Goal: Task Accomplishment & Management: Manage account settings

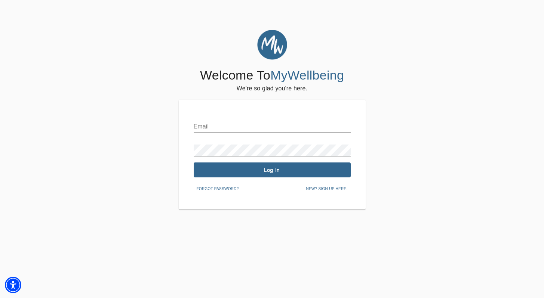
click at [231, 120] on div "Email" at bounding box center [272, 124] width 157 height 18
click at [250, 110] on div "Email Password Log In Forgot password? New? Sign up here." at bounding box center [272, 155] width 187 height 110
click at [245, 129] on input "text" at bounding box center [272, 127] width 157 height 12
type input "shaunte.gardener@mywellbeing.com"
click at [289, 167] on span "Log In" at bounding box center [272, 170] width 151 height 7
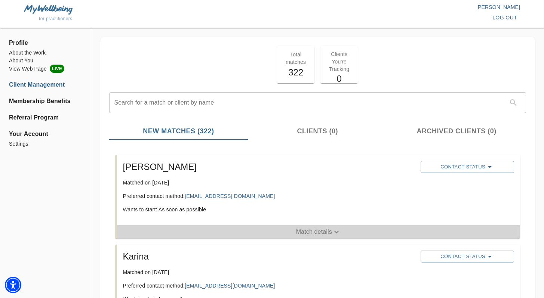
click at [299, 235] on p "Match details" at bounding box center [314, 232] width 36 height 9
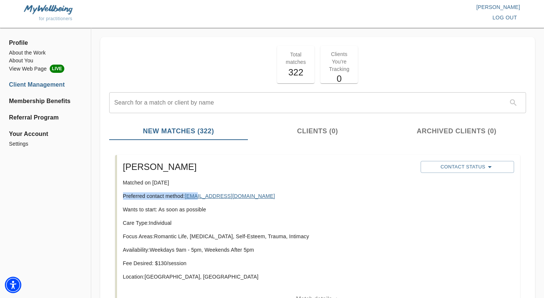
drag, startPoint x: 247, startPoint y: 191, endPoint x: 199, endPoint y: 197, distance: 48.6
click at [197, 198] on div "Kim Matched on October 12th, 2025 Preferred contact method: kimjeter11@gmail.co…" at bounding box center [269, 224] width 298 height 132
drag, startPoint x: 281, startPoint y: 211, endPoint x: 261, endPoint y: 194, distance: 26.3
click at [281, 211] on p "Wants to start: As soon as possible" at bounding box center [269, 209] width 292 height 7
drag, startPoint x: 251, startPoint y: 196, endPoint x: 199, endPoint y: 199, distance: 52.0
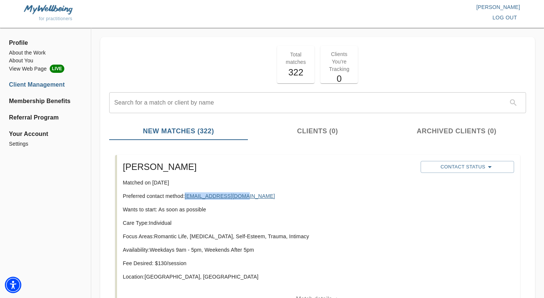
click at [187, 197] on p "Preferred contact method: kimjeter11@gmail.com" at bounding box center [269, 195] width 292 height 7
copy link "[EMAIL_ADDRESS][DOMAIN_NAME]"
click at [435, 160] on div "Contact Status" at bounding box center [467, 167] width 96 height 15
click at [438, 165] on span "Contact Status" at bounding box center [467, 167] width 86 height 9
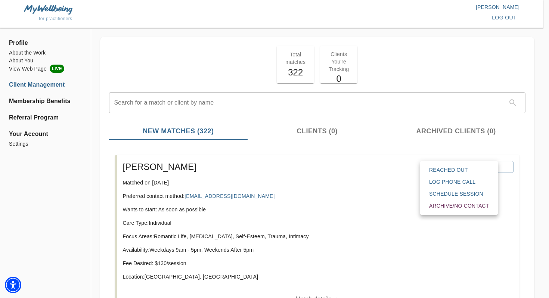
click at [441, 164] on div "Reached Out Log Phone Call Schedule session Archive/No contact" at bounding box center [459, 188] width 78 height 54
click at [441, 167] on span "Reached Out" at bounding box center [459, 169] width 60 height 7
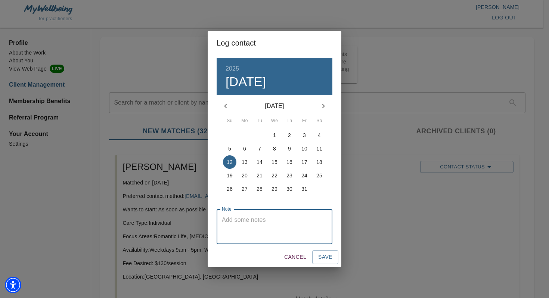
click at [265, 223] on textarea at bounding box center [274, 226] width 105 height 21
type textarea "email"
click at [333, 262] on button "Save" at bounding box center [325, 257] width 26 height 14
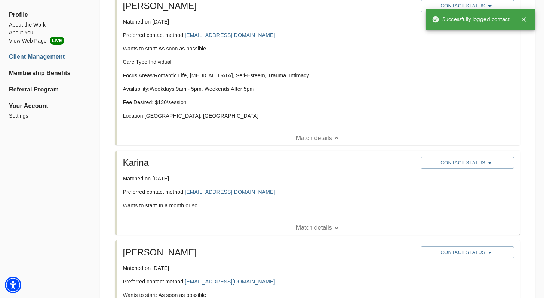
scroll to position [204, 0]
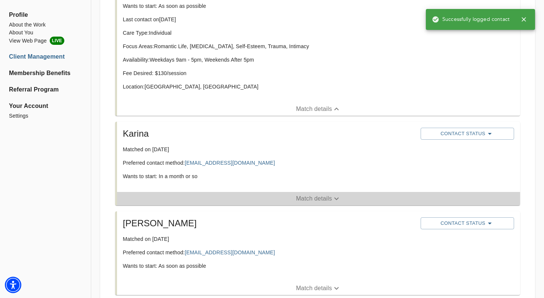
click at [252, 198] on span "Match details" at bounding box center [318, 198] width 403 height 9
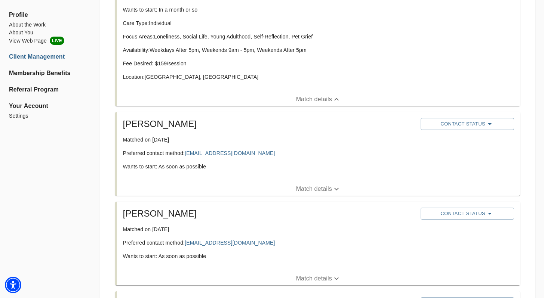
scroll to position [372, 0]
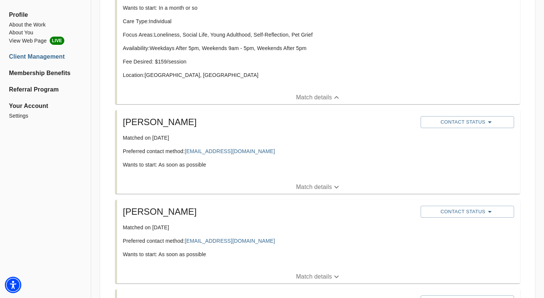
click at [269, 184] on span "Match details" at bounding box center [318, 187] width 403 height 9
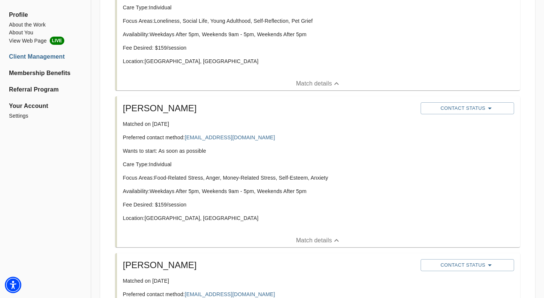
scroll to position [419, 0]
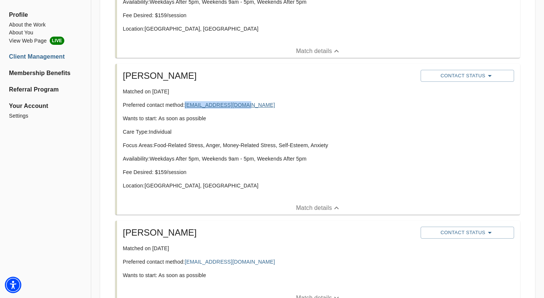
drag, startPoint x: 260, startPoint y: 103, endPoint x: 188, endPoint y: 108, distance: 72.3
click at [188, 108] on p "Preferred contact method: moecw1129@outlook.com" at bounding box center [269, 104] width 292 height 7
copy link "[EMAIL_ADDRESS][DOMAIN_NAME]"
click at [481, 77] on span "Contact Status" at bounding box center [467, 75] width 86 height 9
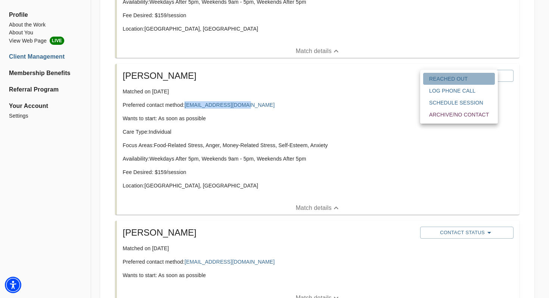
click at [459, 77] on span "Reached Out" at bounding box center [459, 78] width 60 height 7
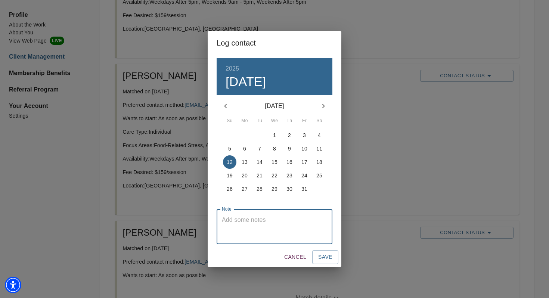
click at [254, 225] on textarea at bounding box center [274, 226] width 105 height 21
type textarea "email"
drag, startPoint x: 325, startPoint y: 257, endPoint x: 321, endPoint y: 255, distance: 4.9
click at [325, 258] on span "Save" at bounding box center [325, 257] width 14 height 9
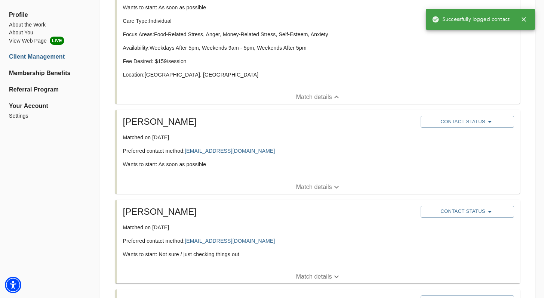
scroll to position [530, 0]
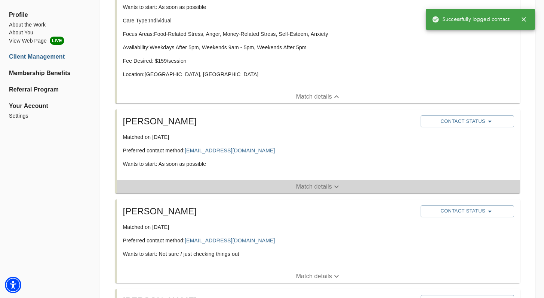
click at [248, 186] on span "Match details" at bounding box center [318, 186] width 403 height 9
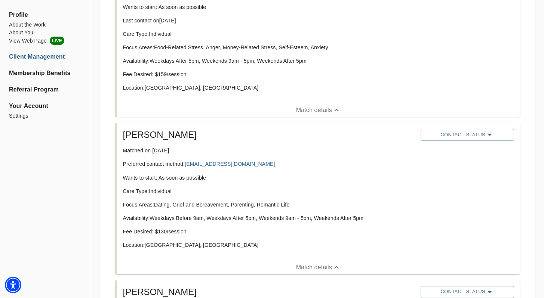
drag, startPoint x: 252, startPoint y: 155, endPoint x: 246, endPoint y: 159, distance: 7.3
click at [246, 159] on div "Stephania Matched on October 9th, 2025 Preferred contact method: lucypearllp@gm…" at bounding box center [269, 192] width 298 height 132
click at [260, 164] on p "Preferred contact method: [EMAIL_ADDRESS][DOMAIN_NAME]" at bounding box center [269, 163] width 292 height 7
drag, startPoint x: 250, startPoint y: 167, endPoint x: 187, endPoint y: 165, distance: 63.2
click at [187, 165] on p "Preferred contact method: [EMAIL_ADDRESS][DOMAIN_NAME]" at bounding box center [269, 163] width 292 height 7
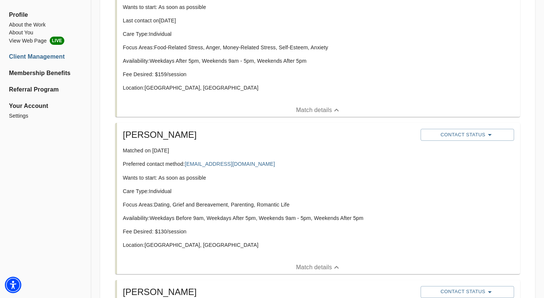
click at [248, 177] on p "Wants to start: As soon as possible" at bounding box center [269, 177] width 292 height 7
drag, startPoint x: 245, startPoint y: 160, endPoint x: 204, endPoint y: 158, distance: 41.5
click at [194, 160] on p "Preferred contact method: [EMAIL_ADDRESS][DOMAIN_NAME]" at bounding box center [269, 163] width 292 height 7
drag, startPoint x: 226, startPoint y: 174, endPoint x: 235, endPoint y: 170, distance: 9.7
click at [227, 174] on p "Wants to start: As soon as possible" at bounding box center [269, 177] width 292 height 7
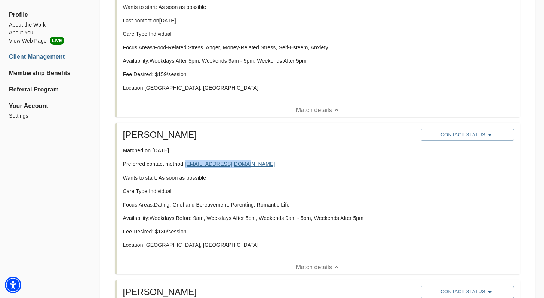
drag, startPoint x: 244, startPoint y: 166, endPoint x: 186, endPoint y: 163, distance: 58.0
click at [186, 163] on p "Preferred contact method: [EMAIL_ADDRESS][DOMAIN_NAME]" at bounding box center [269, 163] width 292 height 7
click at [186, 164] on link "[EMAIL_ADDRESS][DOMAIN_NAME]" at bounding box center [230, 164] width 90 height 6
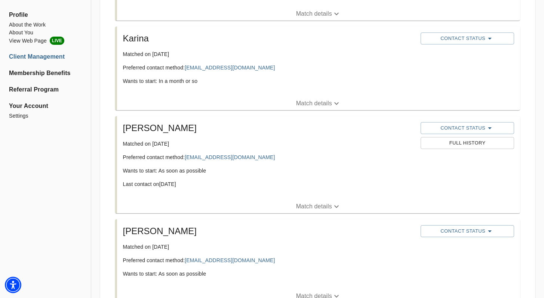
scroll to position [336, 0]
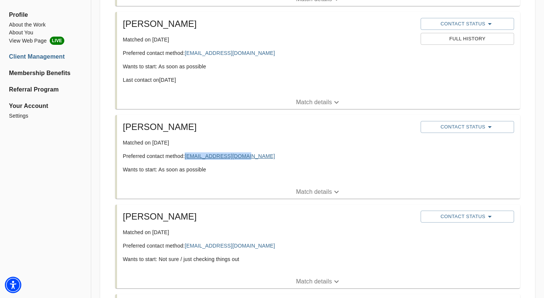
drag, startPoint x: 265, startPoint y: 158, endPoint x: 191, endPoint y: 157, distance: 74.0
click at [186, 158] on p "Preferred contact method: [EMAIL_ADDRESS][DOMAIN_NAME]" at bounding box center [269, 155] width 292 height 7
copy link "[EMAIL_ADDRESS][DOMAIN_NAME]"
click at [461, 129] on span "Contact Status" at bounding box center [467, 127] width 86 height 9
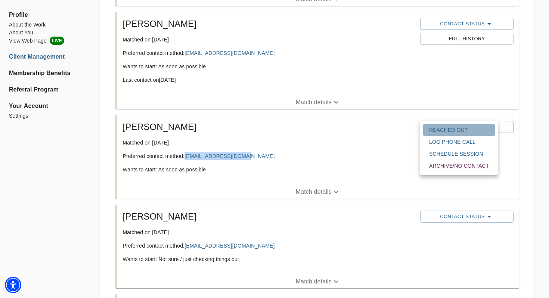
click at [440, 134] on button "Reached Out" at bounding box center [459, 130] width 72 height 12
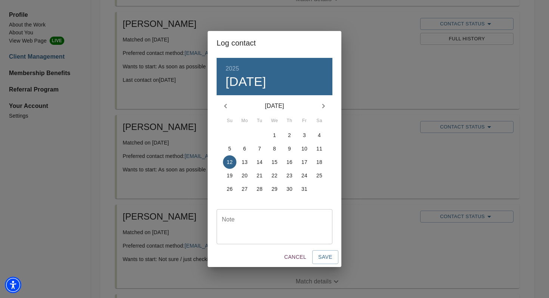
click at [300, 211] on div "Note" at bounding box center [275, 226] width 116 height 35
type textarea "email"
click at [325, 257] on span "Save" at bounding box center [325, 257] width 14 height 9
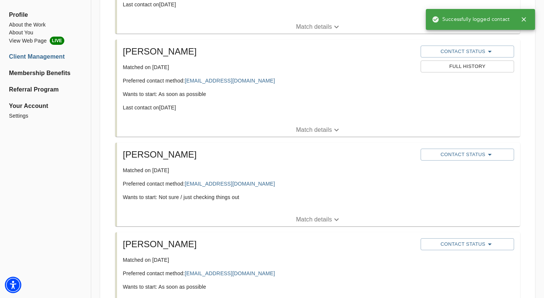
scroll to position [510, 0]
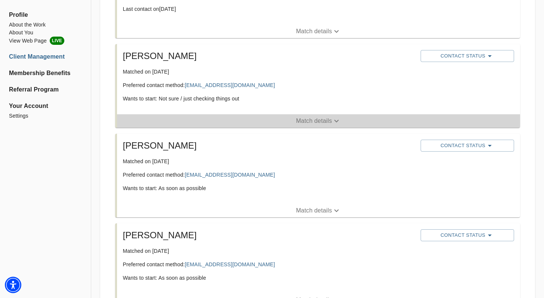
click at [256, 119] on span "Match details" at bounding box center [318, 121] width 403 height 9
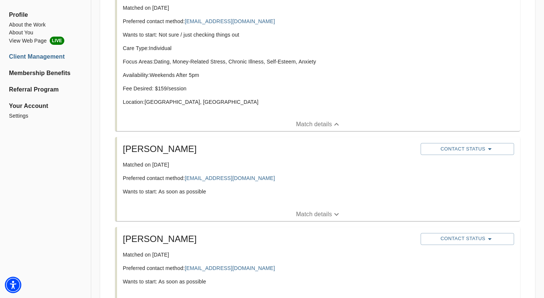
scroll to position [583, 0]
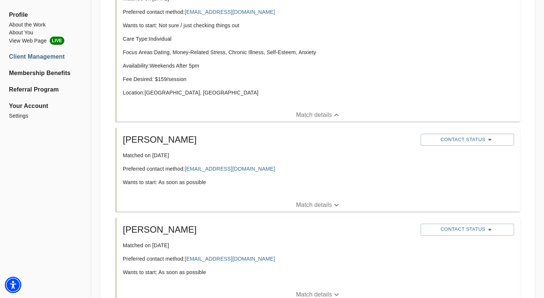
click at [265, 209] on span "Match details" at bounding box center [318, 205] width 403 height 9
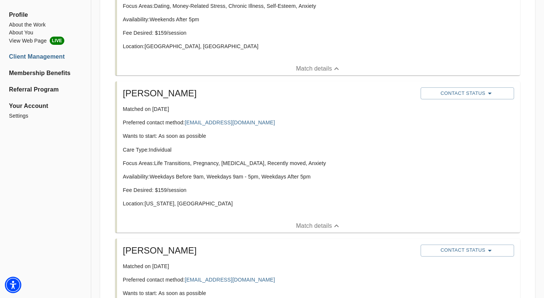
scroll to position [630, 0]
drag, startPoint x: 248, startPoint y: 122, endPoint x: 191, endPoint y: 123, distance: 57.9
click at [188, 123] on p "Preferred contact method: [EMAIL_ADDRESS][DOMAIN_NAME]" at bounding box center [269, 121] width 292 height 7
click at [260, 133] on p "Wants to start: As soon as possible" at bounding box center [269, 135] width 292 height 7
drag, startPoint x: 246, startPoint y: 122, endPoint x: 192, endPoint y: 126, distance: 53.6
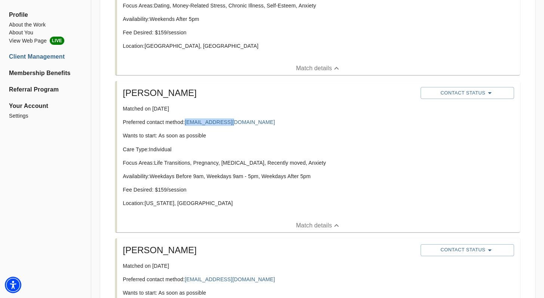
click at [185, 124] on p "Preferred contact method: [EMAIL_ADDRESS][DOMAIN_NAME]" at bounding box center [269, 121] width 292 height 7
copy p "[EMAIL_ADDRESS][DOMAIN_NAME]"
click at [454, 97] on button "Contact Status" at bounding box center [466, 93] width 93 height 12
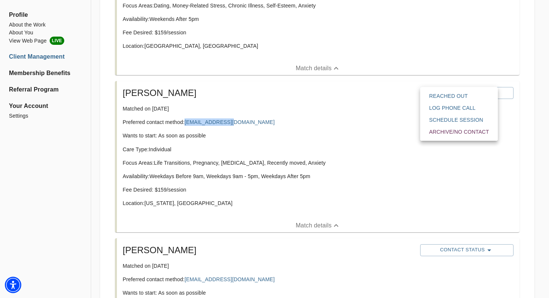
click at [444, 101] on button "Reached Out" at bounding box center [459, 96] width 72 height 12
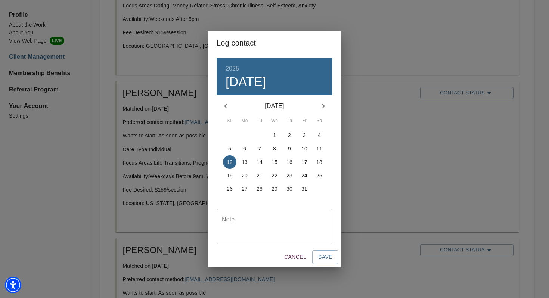
click at [316, 220] on textarea at bounding box center [274, 226] width 105 height 21
type textarea "email"
click at [328, 254] on span "Save" at bounding box center [325, 257] width 14 height 9
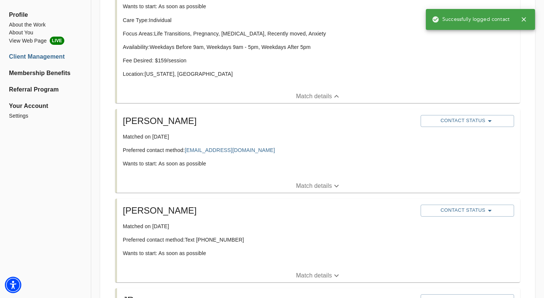
scroll to position [760, 0]
click at [240, 185] on span "Match details" at bounding box center [318, 185] width 403 height 9
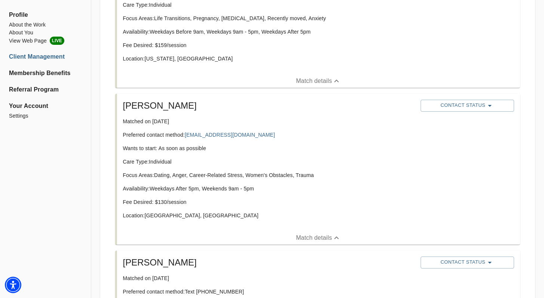
scroll to position [801, 0]
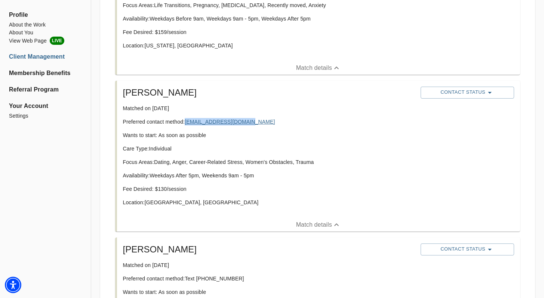
drag, startPoint x: 257, startPoint y: 123, endPoint x: 187, endPoint y: 123, distance: 69.9
click at [187, 123] on p "Preferred contact method: [EMAIL_ADDRESS][DOMAIN_NAME]" at bounding box center [269, 121] width 292 height 7
copy link "[EMAIL_ADDRESS][DOMAIN_NAME]"
click at [451, 95] on span "Contact Status" at bounding box center [467, 92] width 86 height 9
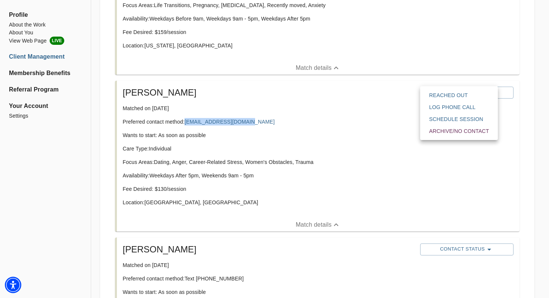
click at [447, 95] on span "Reached Out" at bounding box center [459, 95] width 60 height 7
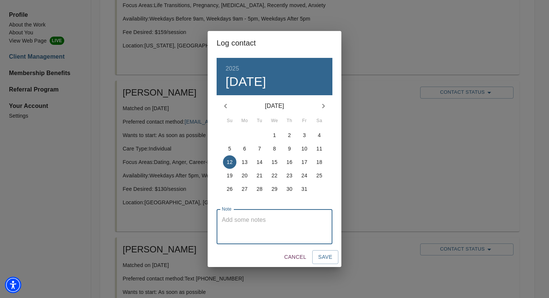
click at [302, 228] on textarea at bounding box center [274, 226] width 105 height 21
type textarea "email"
click at [334, 255] on button "Save" at bounding box center [325, 257] width 26 height 14
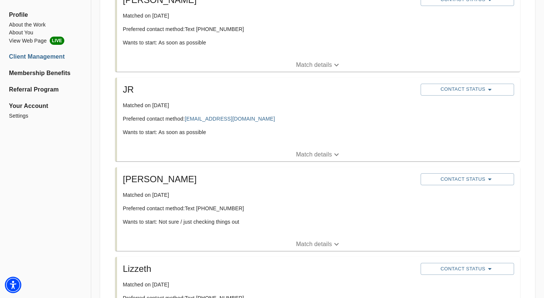
scroll to position [1071, 0]
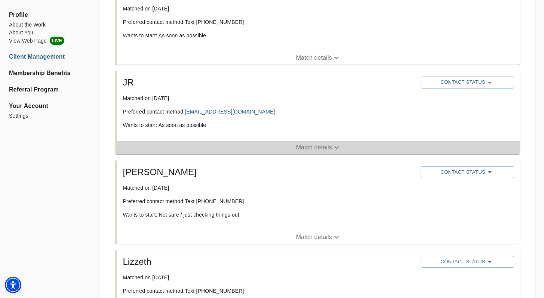
click at [245, 146] on span "Match details" at bounding box center [318, 147] width 403 height 9
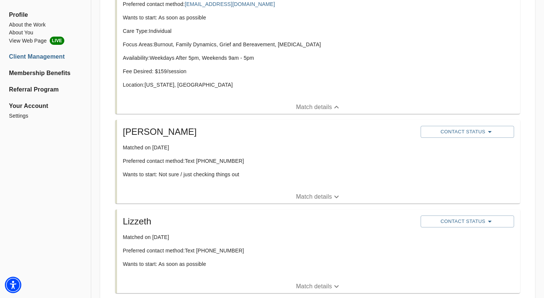
scroll to position [1037, 0]
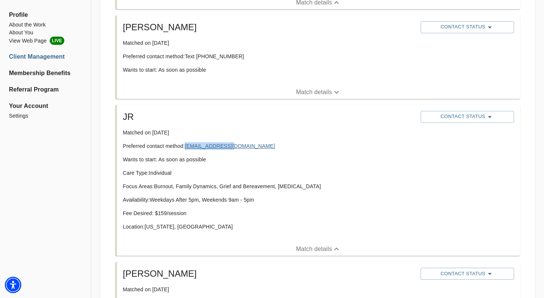
drag, startPoint x: 241, startPoint y: 146, endPoint x: 186, endPoint y: 146, distance: 54.6
click at [186, 146] on p "Preferred contact method: [EMAIL_ADDRESS][DOMAIN_NAME]" at bounding box center [269, 145] width 292 height 7
copy link "[EMAIL_ADDRESS][DOMAIN_NAME]"
click at [458, 121] on button "Contact Status" at bounding box center [466, 117] width 93 height 12
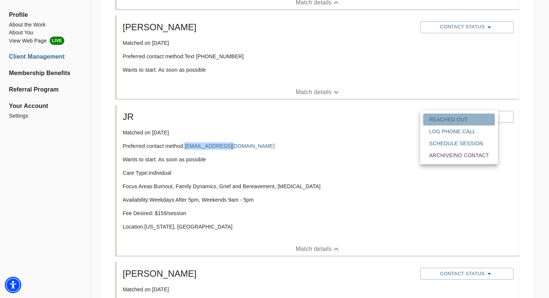
click at [445, 117] on span "Reached Out" at bounding box center [459, 119] width 60 height 7
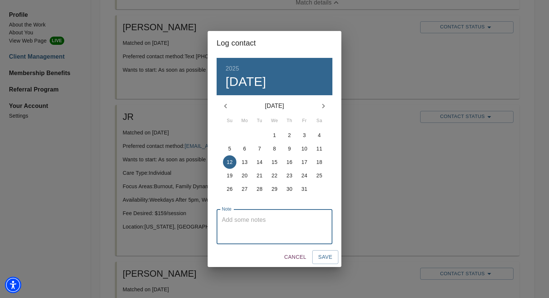
click at [257, 220] on textarea at bounding box center [274, 226] width 105 height 21
type textarea "email"
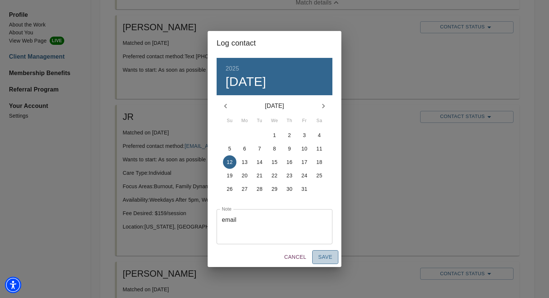
click at [325, 261] on span "Save" at bounding box center [325, 257] width 14 height 9
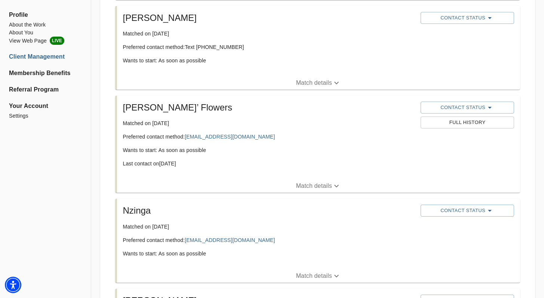
scroll to position [1944, 0]
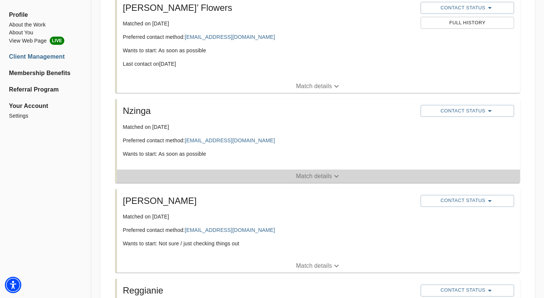
click at [293, 173] on span "Match details" at bounding box center [318, 176] width 403 height 9
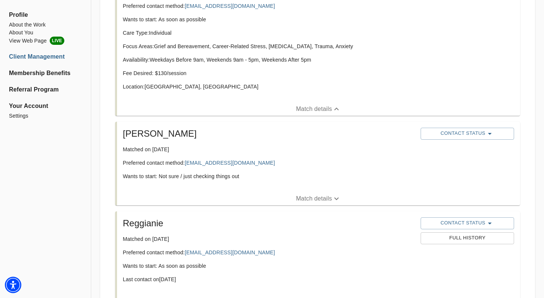
scroll to position [1973, 0]
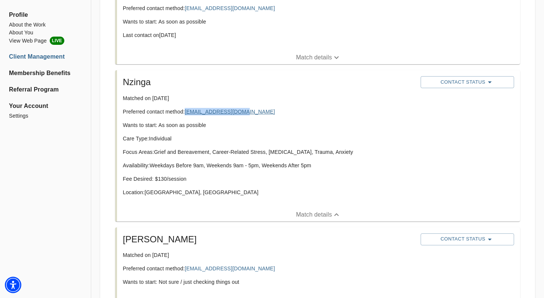
drag, startPoint x: 245, startPoint y: 111, endPoint x: 187, endPoint y: 114, distance: 58.4
click at [187, 114] on p "Preferred contact method: [EMAIL_ADDRESS][DOMAIN_NAME]" at bounding box center [269, 111] width 292 height 7
copy link "[EMAIL_ADDRESS][DOMAIN_NAME]"
click at [459, 81] on span "Contact Status" at bounding box center [467, 82] width 86 height 9
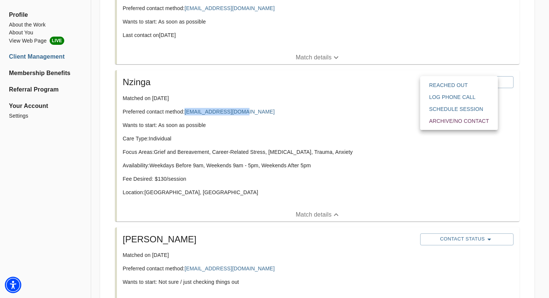
click at [436, 87] on span "Reached Out" at bounding box center [459, 84] width 60 height 7
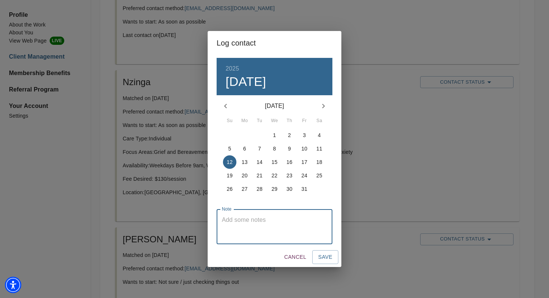
click at [240, 224] on textarea at bounding box center [274, 226] width 105 height 21
type textarea "email"
click at [328, 258] on span "Save" at bounding box center [325, 257] width 14 height 9
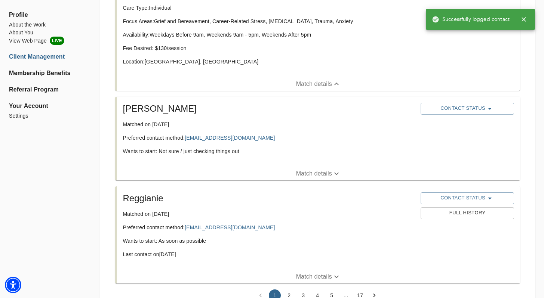
scroll to position [2137, 0]
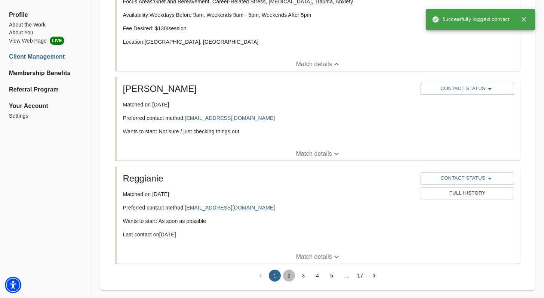
click at [290, 274] on button "2" at bounding box center [289, 276] width 12 height 12
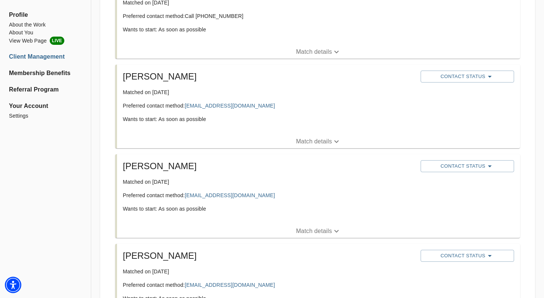
scroll to position [1733, 0]
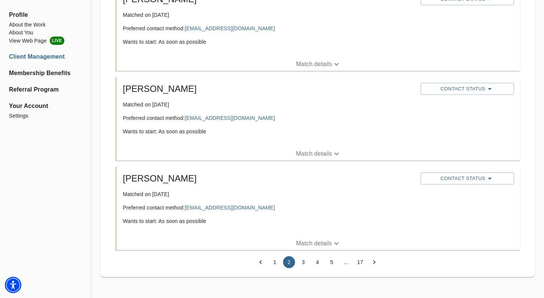
click at [278, 260] on button "1" at bounding box center [275, 262] width 12 height 12
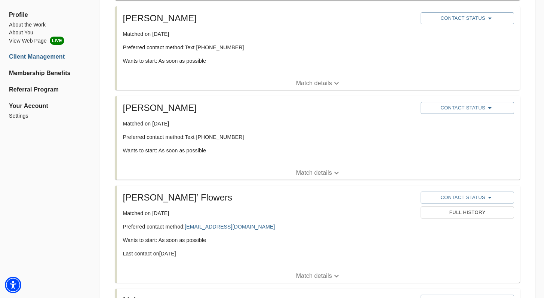
scroll to position [1423, 0]
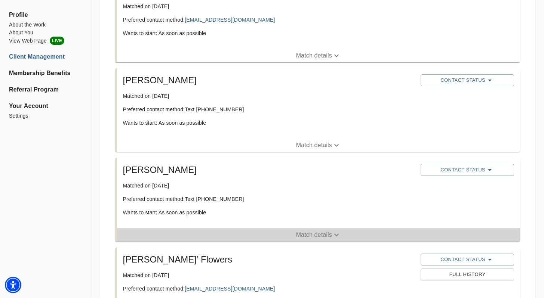
click at [309, 233] on p "Match details" at bounding box center [314, 235] width 36 height 9
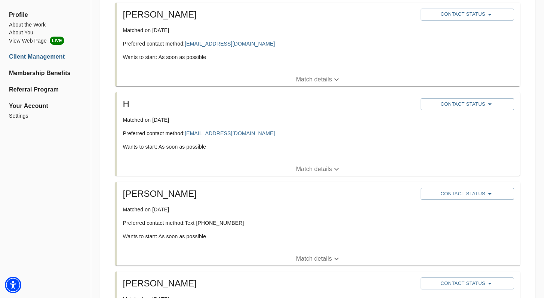
scroll to position [1309, 0]
click at [297, 163] on button "Match details" at bounding box center [318, 169] width 403 height 13
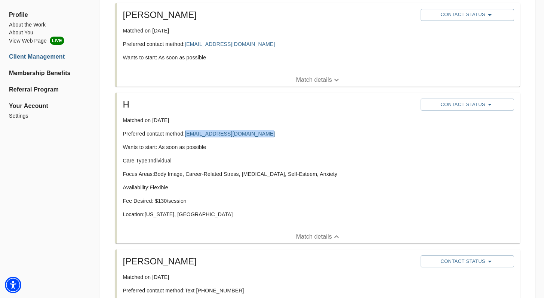
drag, startPoint x: 269, startPoint y: 133, endPoint x: 185, endPoint y: 134, distance: 84.1
click at [185, 134] on p "Preferred contact method: [EMAIL_ADDRESS][DOMAIN_NAME]" at bounding box center [269, 133] width 292 height 7
copy p "[EMAIL_ADDRESS][DOMAIN_NAME]"
click at [465, 101] on span "Contact Status" at bounding box center [467, 104] width 86 height 9
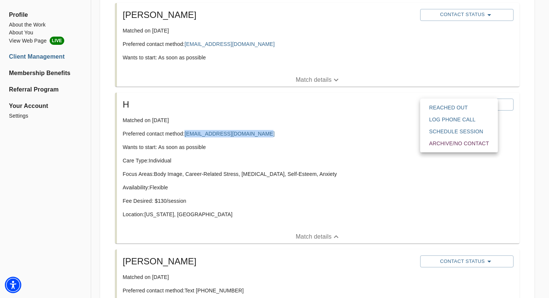
click at [443, 109] on span "Reached Out" at bounding box center [459, 107] width 60 height 7
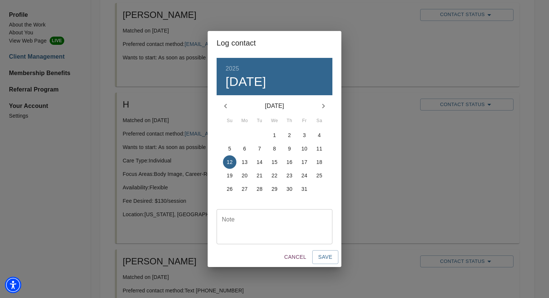
click at [291, 223] on textarea at bounding box center [274, 226] width 105 height 21
type textarea "email"
click at [332, 259] on span "Save" at bounding box center [325, 257] width 14 height 9
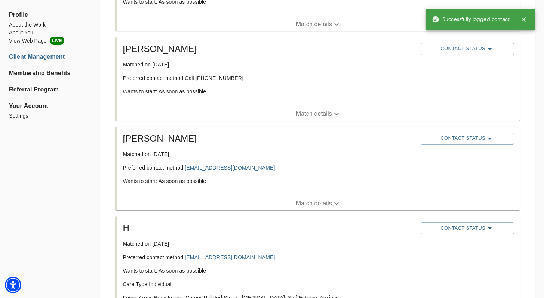
scroll to position [1076, 0]
